Goal: Navigation & Orientation: Find specific page/section

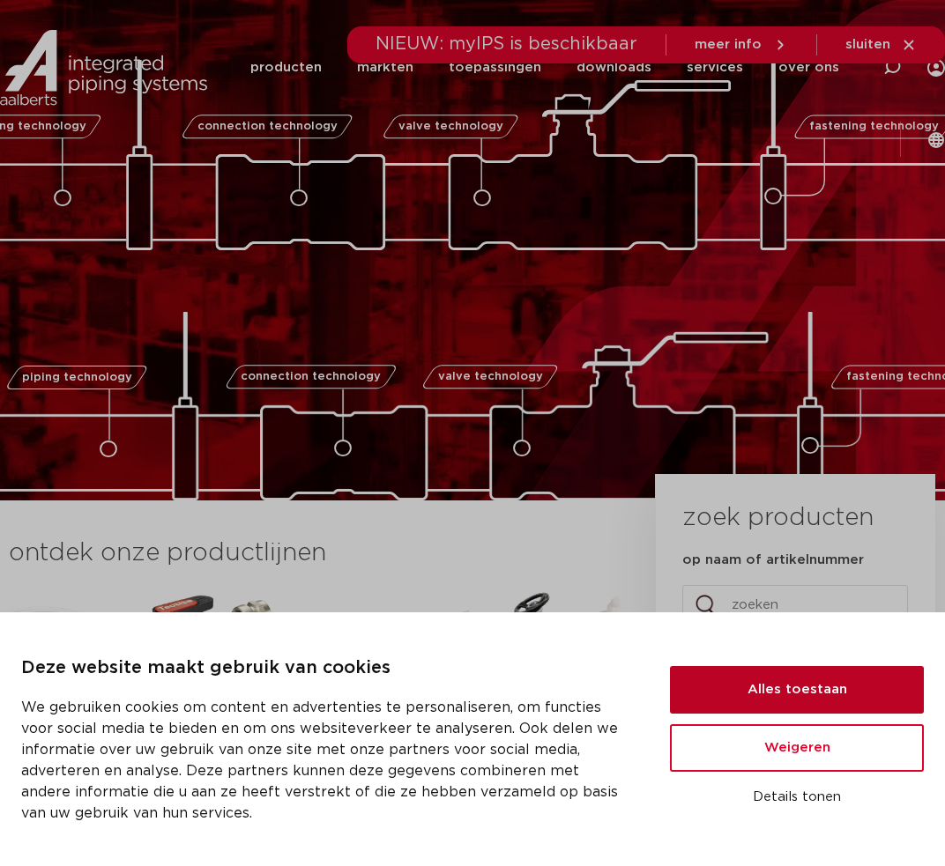
click at [815, 696] on button "Alles toestaan" at bounding box center [797, 690] width 254 height 48
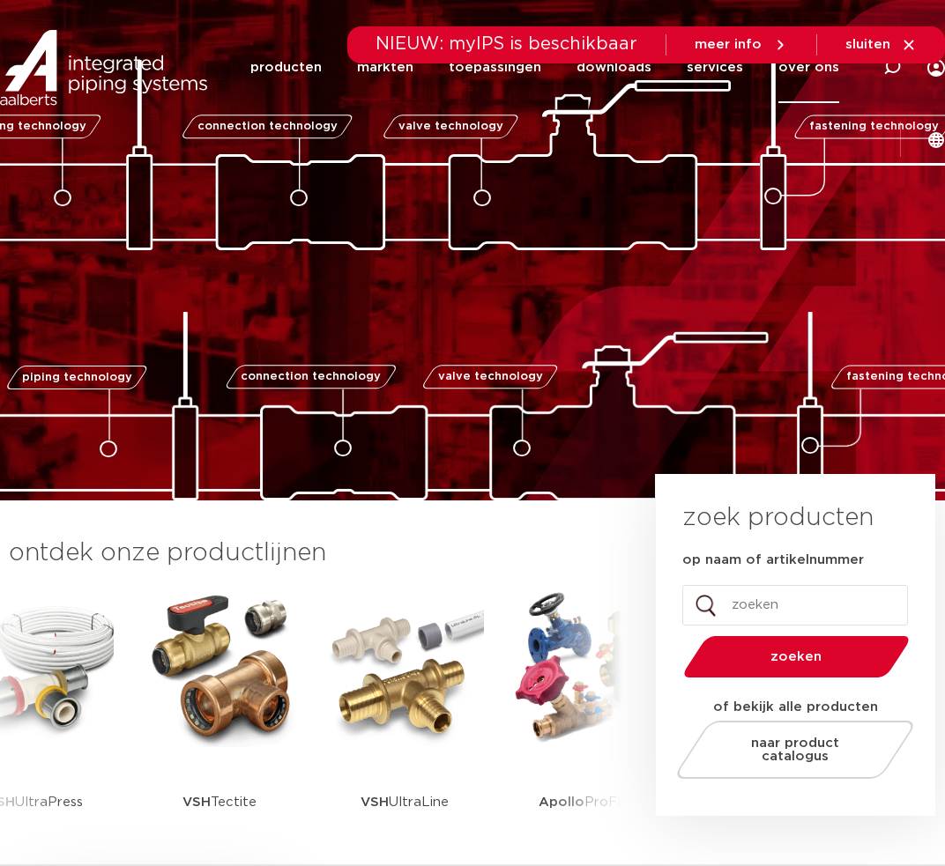
click at [778, 70] on link "over ons" at bounding box center [808, 67] width 61 height 71
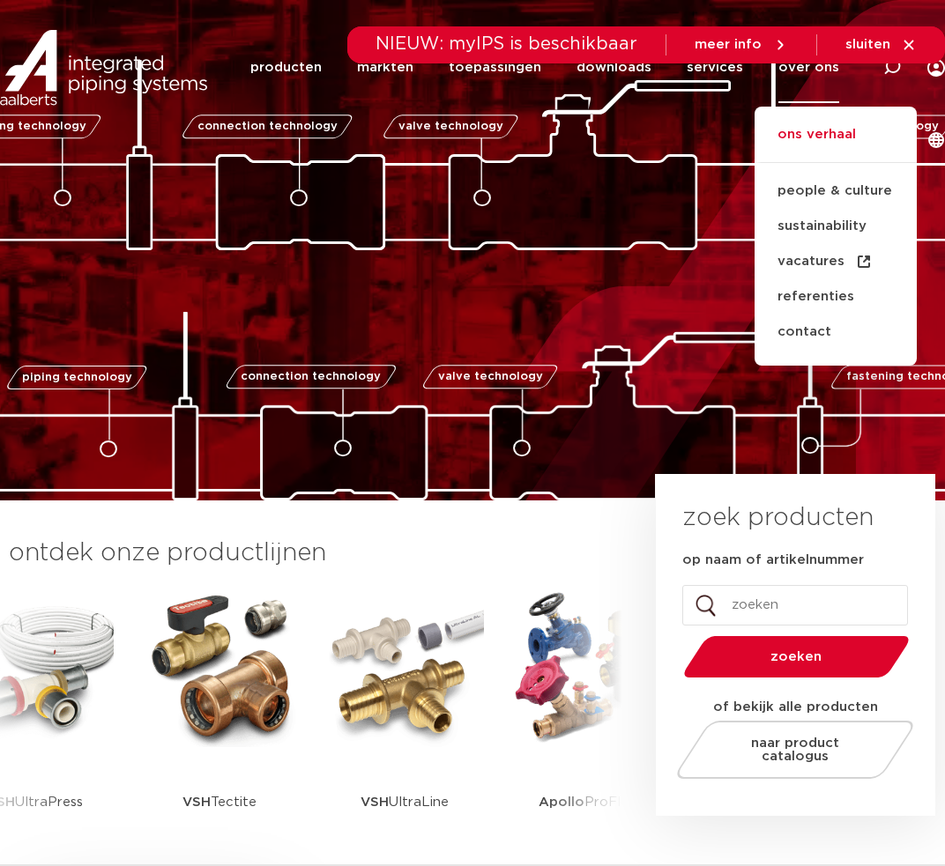
click at [754, 127] on link "ons verhaal" at bounding box center [835, 143] width 162 height 39
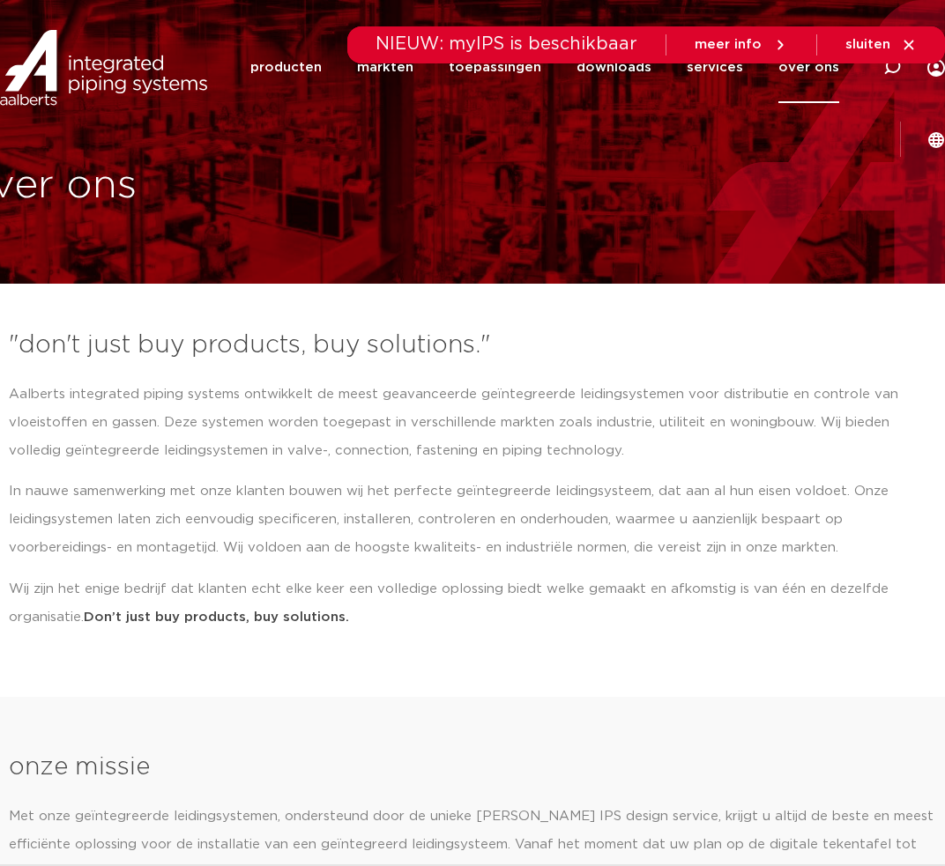
click at [117, 70] on img at bounding box center [103, 67] width 207 height 79
